Goal: Navigation & Orientation: Find specific page/section

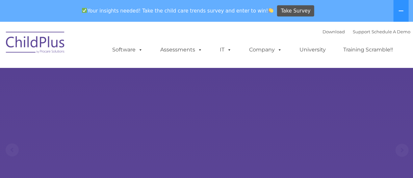
select select "MEDIUM"
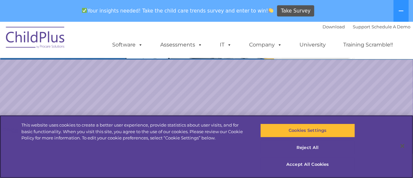
scroll to position [130, 0]
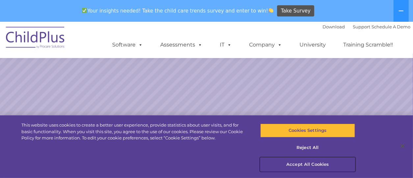
click at [304, 162] on button "Accept All Cookies" at bounding box center [308, 164] width 95 height 14
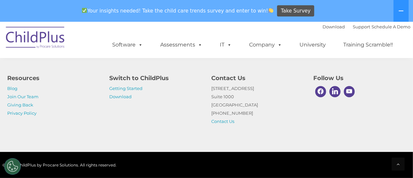
scroll to position [0, 0]
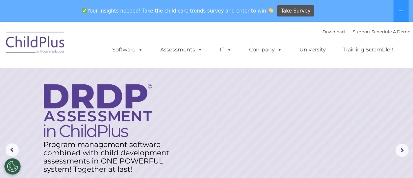
click at [53, 42] on img at bounding box center [36, 43] width 66 height 33
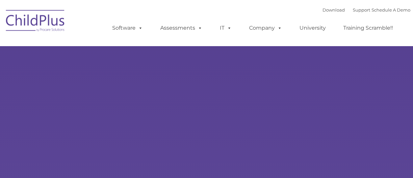
type input ""
select select "MEDIUM"
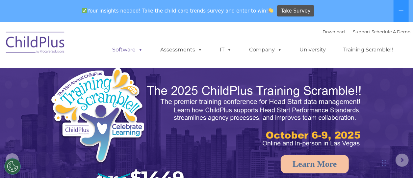
click at [126, 48] on link "Software" at bounding box center [128, 49] width 44 height 13
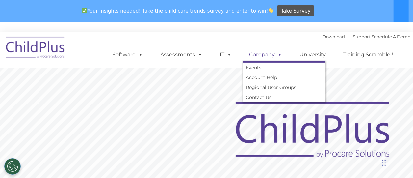
click at [255, 57] on link "Company" at bounding box center [266, 54] width 46 height 13
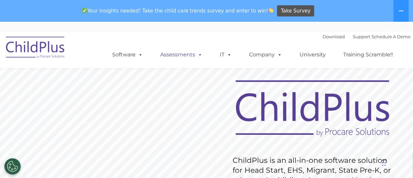
click at [191, 58] on link "Assessments" at bounding box center [181, 54] width 55 height 13
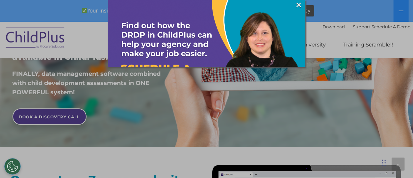
scroll to position [622, 0]
